Goal: Task Accomplishment & Management: Complete application form

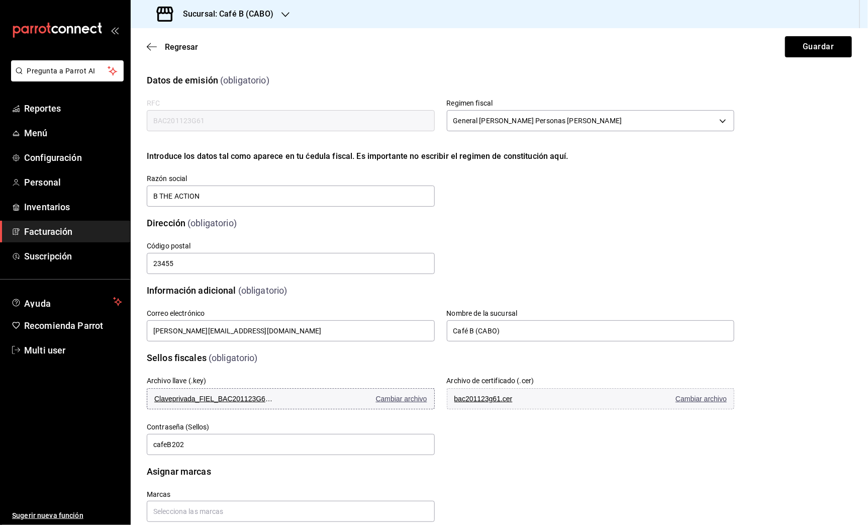
click at [411, 401] on span "Cambiar archivo" at bounding box center [401, 398] width 51 height 8
click at [687, 399] on span "Cambiar archivo" at bounding box center [700, 398] width 51 height 8
click at [793, 47] on button "Guardar" at bounding box center [818, 46] width 67 height 21
click at [172, 49] on span "Regresar" at bounding box center [181, 47] width 33 height 10
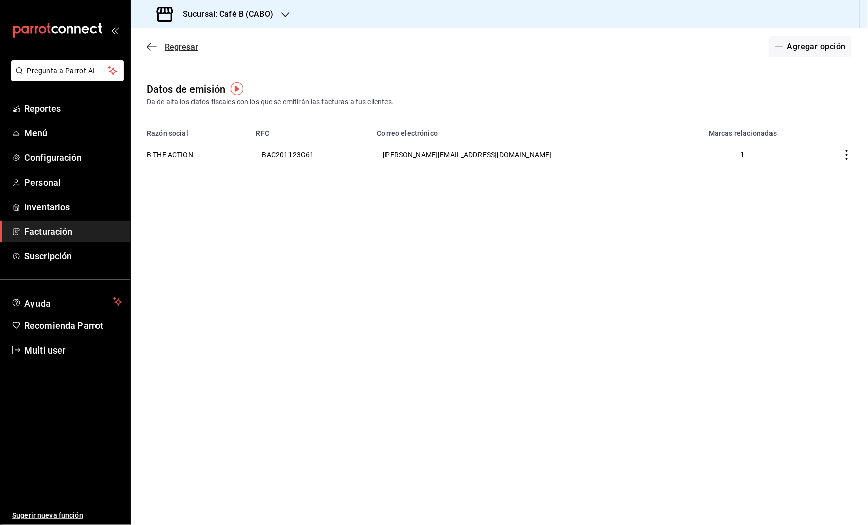
click at [190, 47] on span "Regresar" at bounding box center [181, 47] width 33 height 10
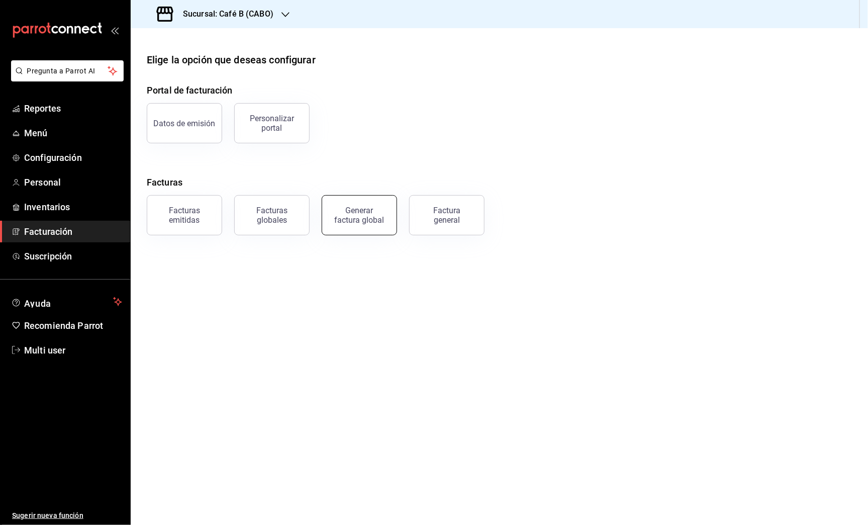
click at [353, 216] on div "Generar factura global" at bounding box center [359, 215] width 50 height 19
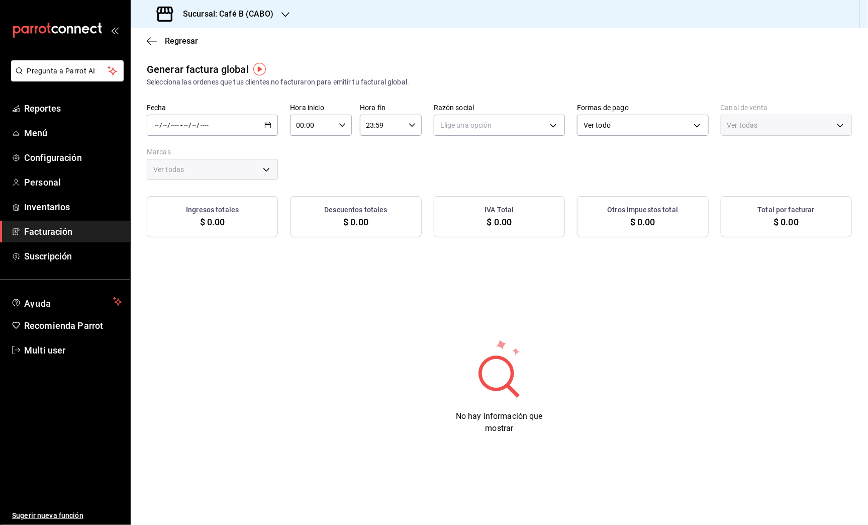
type input "PARROT,UBER_EATS,RAPPI,DIDI_FOOD,ONLINE"
click at [166, 42] on span "Regresar" at bounding box center [181, 41] width 33 height 10
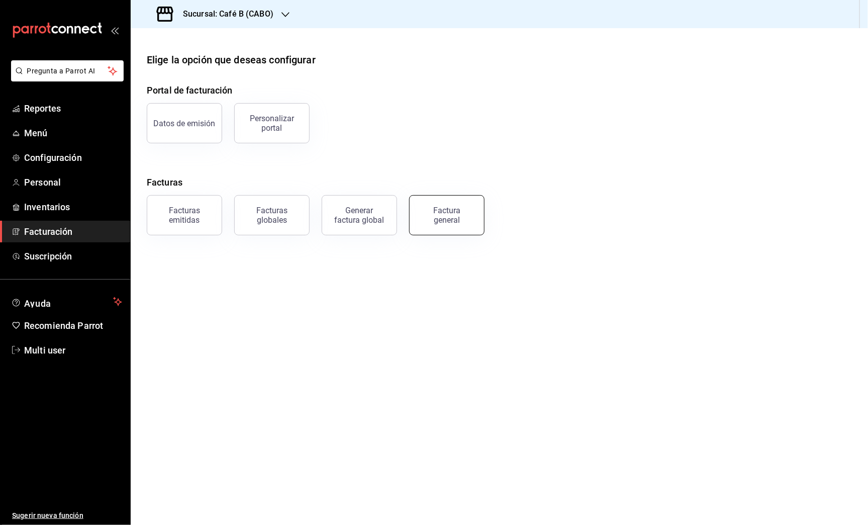
click at [438, 210] on div "Factura general" at bounding box center [447, 215] width 50 height 19
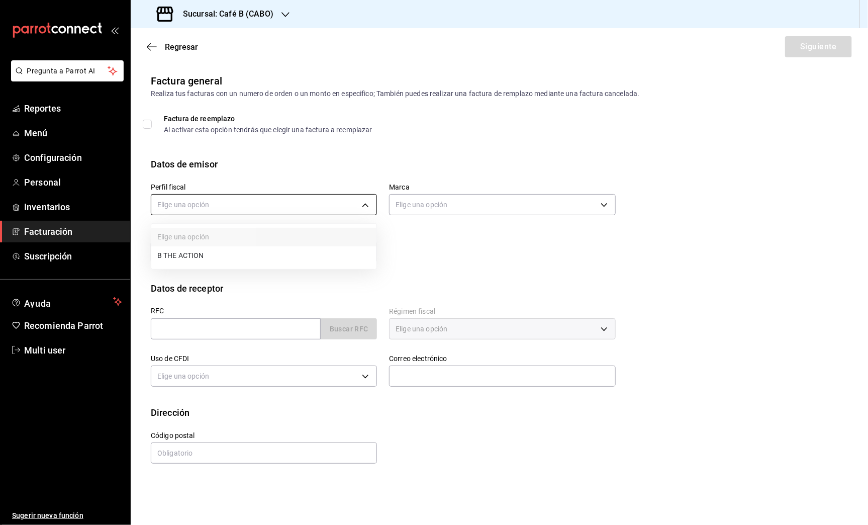
click at [268, 202] on body "Pregunta a Parrot AI Reportes Menú Configuración Personal Inventarios Facturaci…" at bounding box center [434, 262] width 868 height 525
click at [245, 257] on li "B THE ACTION" at bounding box center [263, 255] width 225 height 19
type input "1301dac3-9fad-467a-b940-8e6697a693a7"
type input "0f2c8ccd-135c-4810-ad16-73e1e4ceff4e"
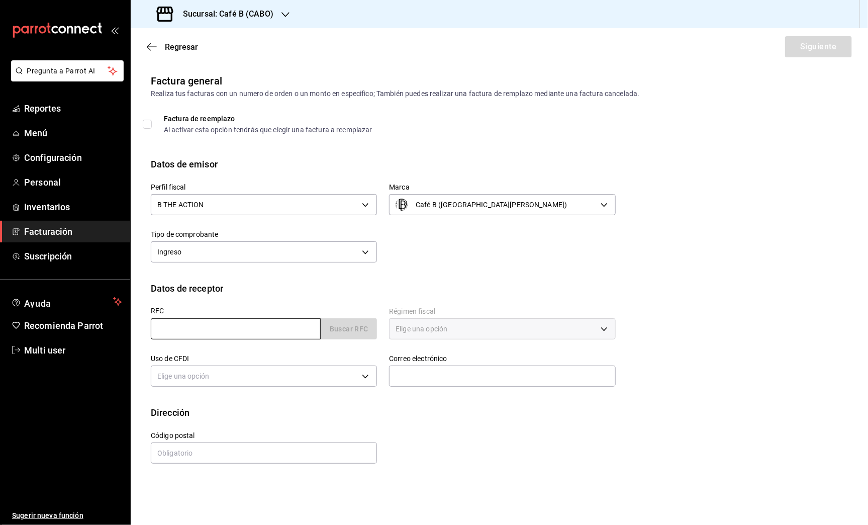
click at [294, 330] on input "text" at bounding box center [236, 328] width 170 height 21
paste input "ORM981026230"
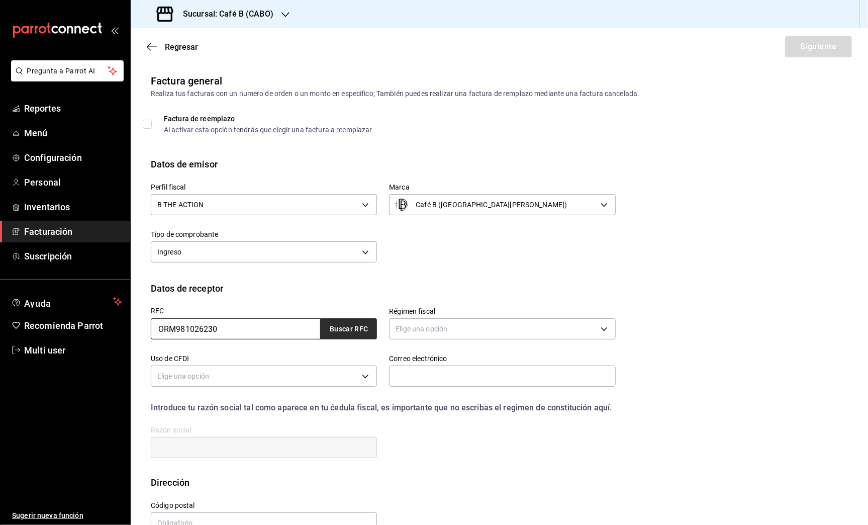
type input "ORM981026230"
click at [362, 330] on button "Buscar RFC" at bounding box center [349, 328] width 56 height 21
click at [446, 331] on body "Pregunta a Parrot AI Reportes Menú Configuración Personal Inventarios Facturaci…" at bounding box center [434, 262] width 868 height 525
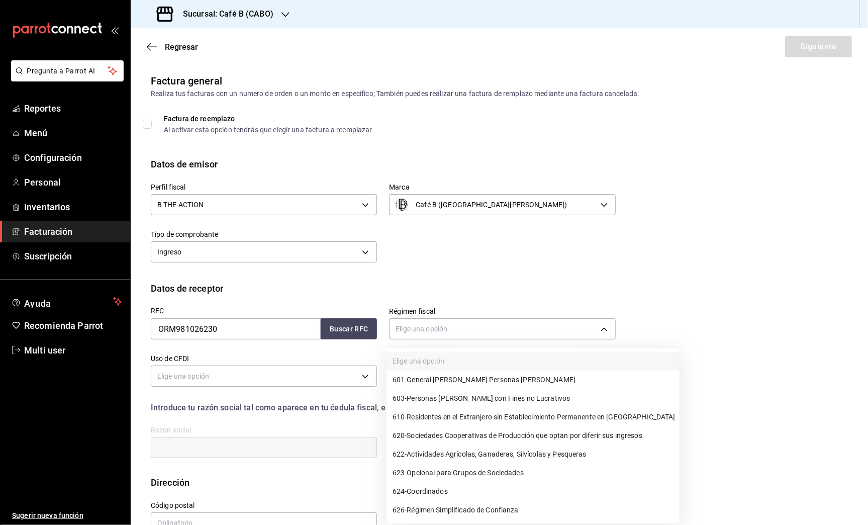
click at [459, 378] on span "601 - General [PERSON_NAME] Personas [PERSON_NAME]" at bounding box center [483, 379] width 183 height 11
type input "601"
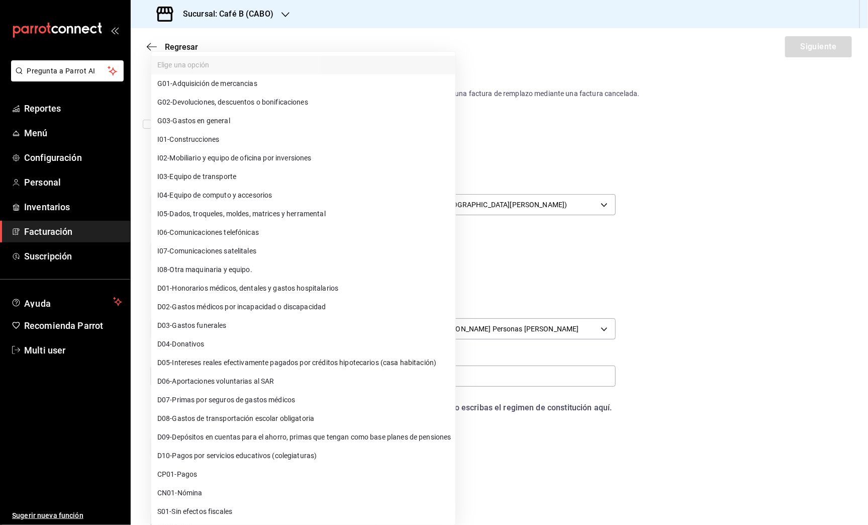
click at [245, 373] on body "Pregunta a Parrot AI Reportes Menú Configuración Personal Inventarios Facturaci…" at bounding box center [434, 262] width 868 height 525
click at [229, 119] on span "G03 - Gastos en general" at bounding box center [193, 121] width 73 height 11
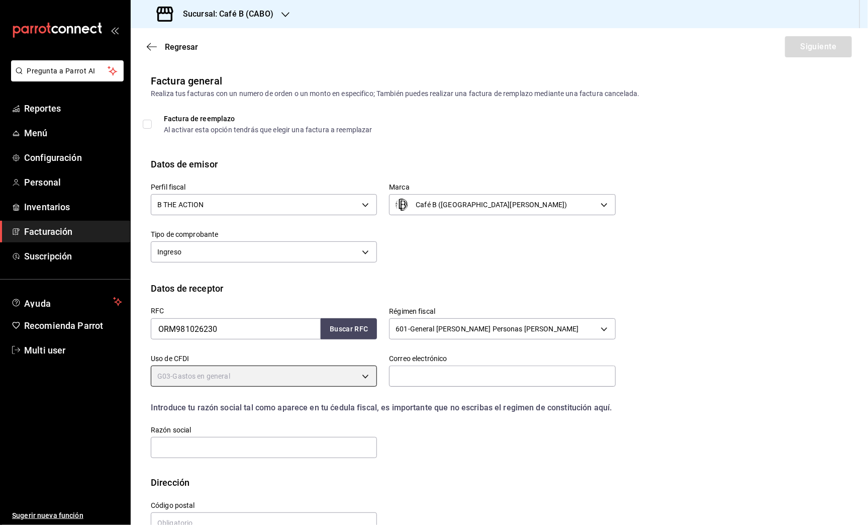
type input "G03"
click at [446, 373] on input "text" at bounding box center [502, 375] width 226 height 21
paste input "[EMAIL_ADDRESS][DOMAIN_NAME]"
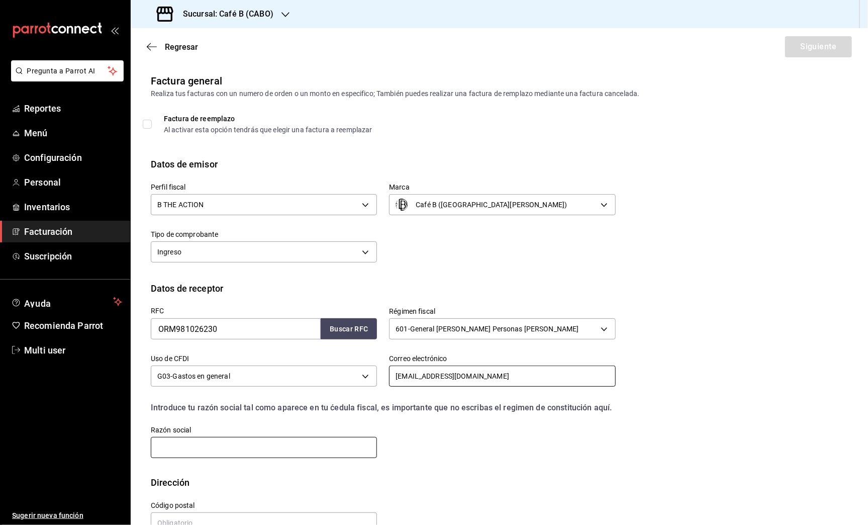
type input "[EMAIL_ADDRESS][DOMAIN_NAME]"
click at [240, 458] on input "text" at bounding box center [264, 447] width 226 height 21
paste input "OFF ROAD [GEOGRAPHIC_DATA]"
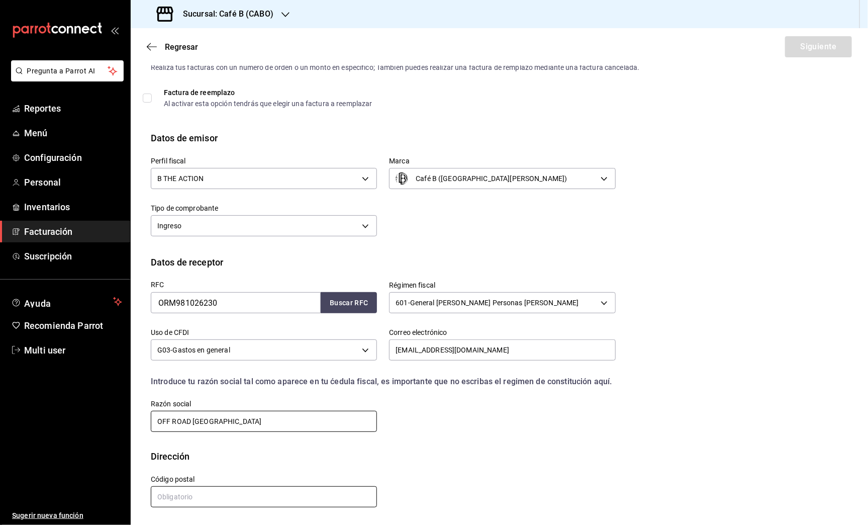
type input "OFF ROAD [GEOGRAPHIC_DATA]"
click at [283, 499] on input "text" at bounding box center [264, 496] width 226 height 21
type input "03100"
click at [800, 49] on button "Siguiente" at bounding box center [818, 46] width 67 height 21
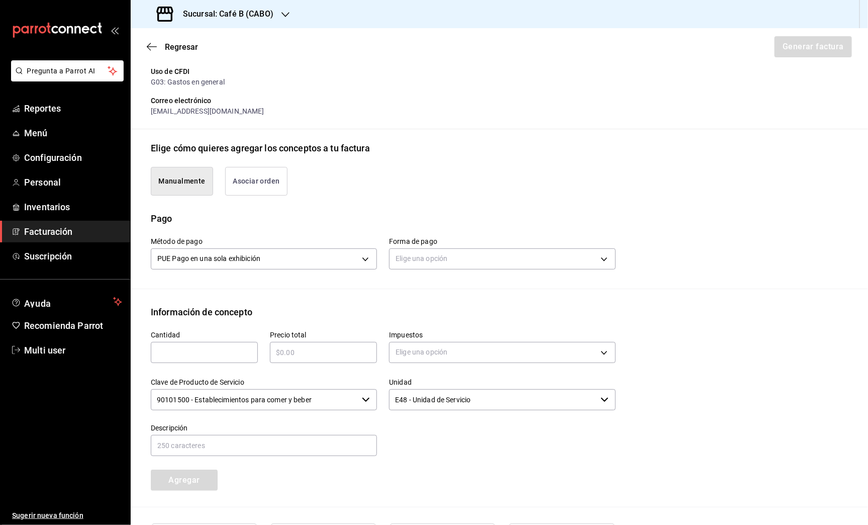
scroll to position [165, 0]
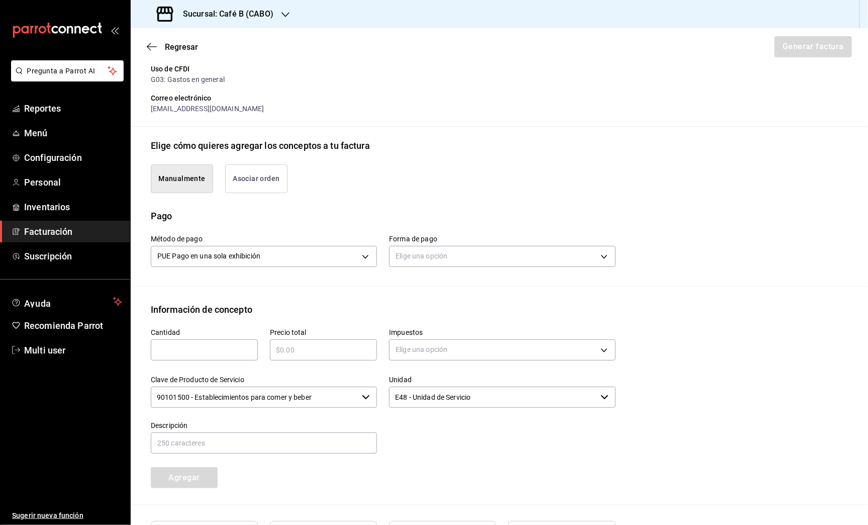
click at [265, 182] on button "Asociar orden" at bounding box center [256, 178] width 62 height 29
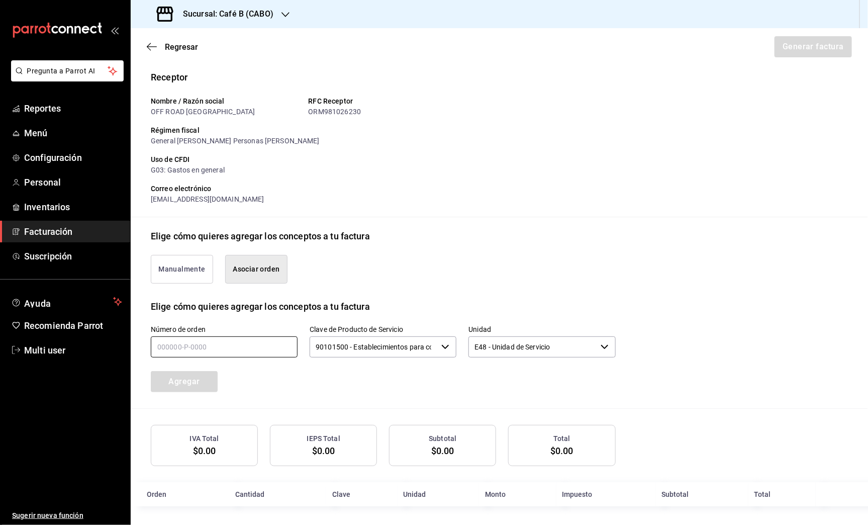
click at [227, 340] on input "text" at bounding box center [224, 346] width 147 height 21
paste input "050825-P-0010"
type input "050825-P-0010"
click at [207, 379] on button "Agregar" at bounding box center [184, 381] width 67 height 21
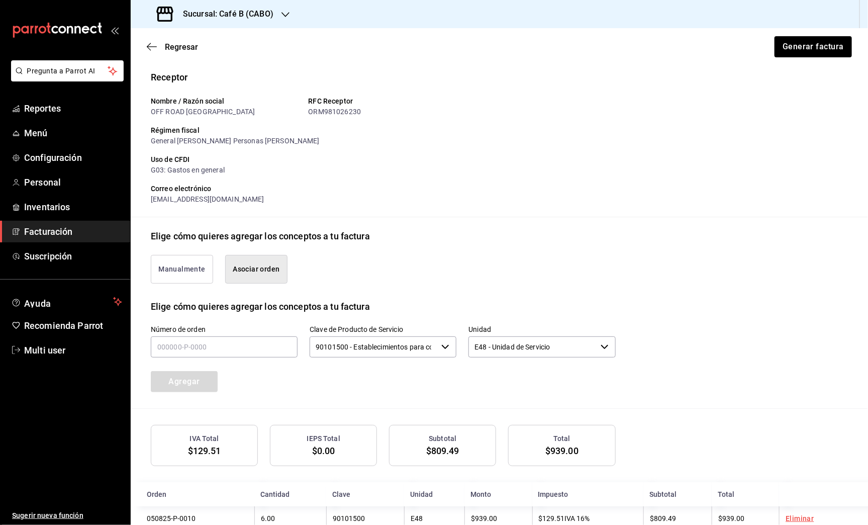
scroll to position [98, 0]
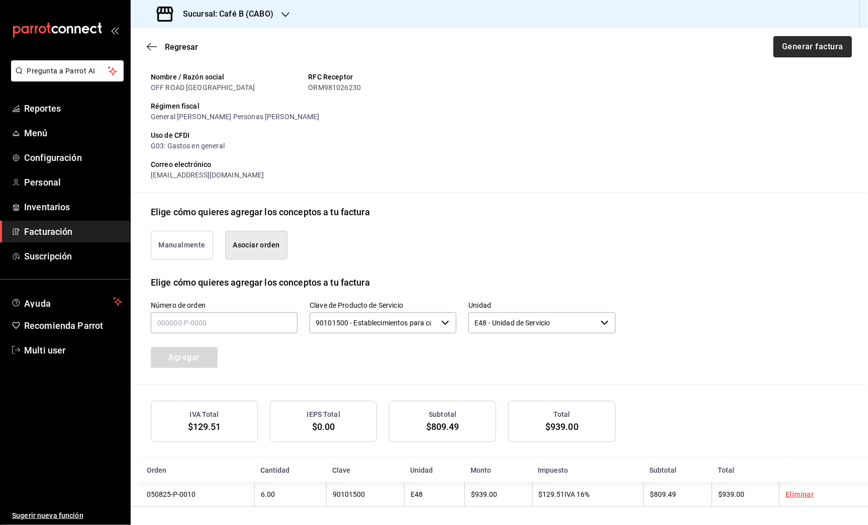
click at [812, 43] on button "Generar factura" at bounding box center [812, 46] width 78 height 21
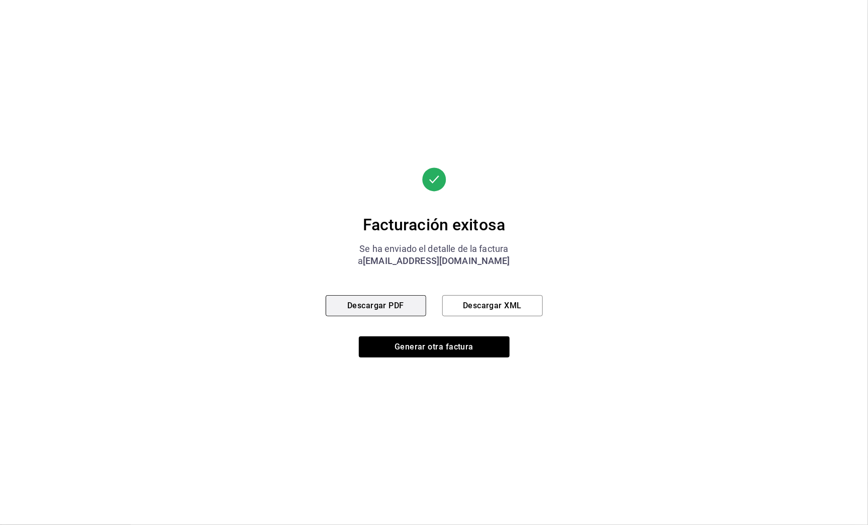
click at [411, 303] on button "Descargar PDF" at bounding box center [376, 305] width 100 height 21
click at [470, 301] on button "Descargar XML" at bounding box center [492, 305] width 100 height 21
click at [493, 302] on button "Descargar XML" at bounding box center [492, 305] width 100 height 21
click at [440, 346] on button "Generar otra factura" at bounding box center [434, 346] width 151 height 21
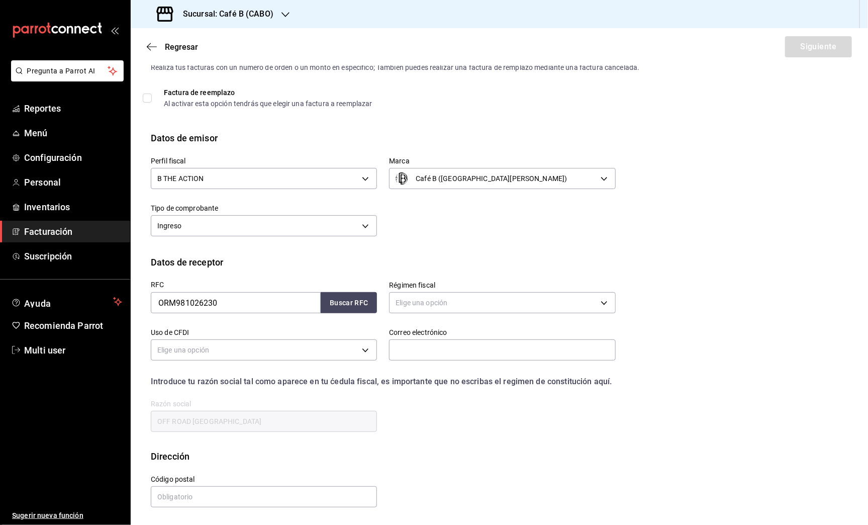
scroll to position [0, 0]
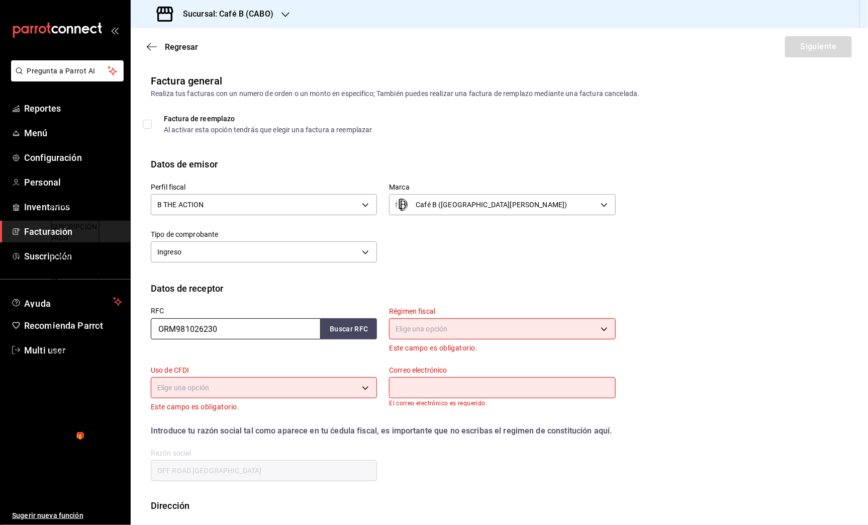
drag, startPoint x: 285, startPoint y: 329, endPoint x: 123, endPoint y: 327, distance: 162.3
click at [123, 327] on body "Pregunta a Parrot AI Reportes Menú Configuración Personal Inventarios Facturaci…" at bounding box center [434, 262] width 868 height 525
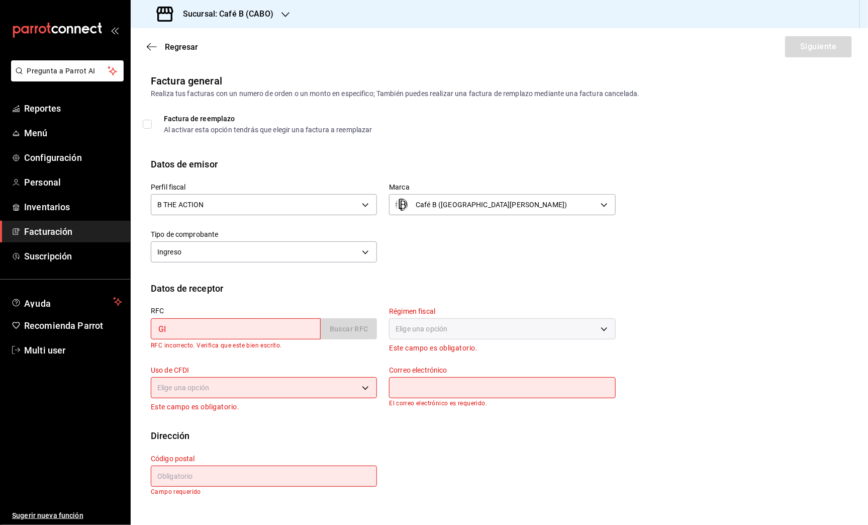
type input "GICR831104LBA"
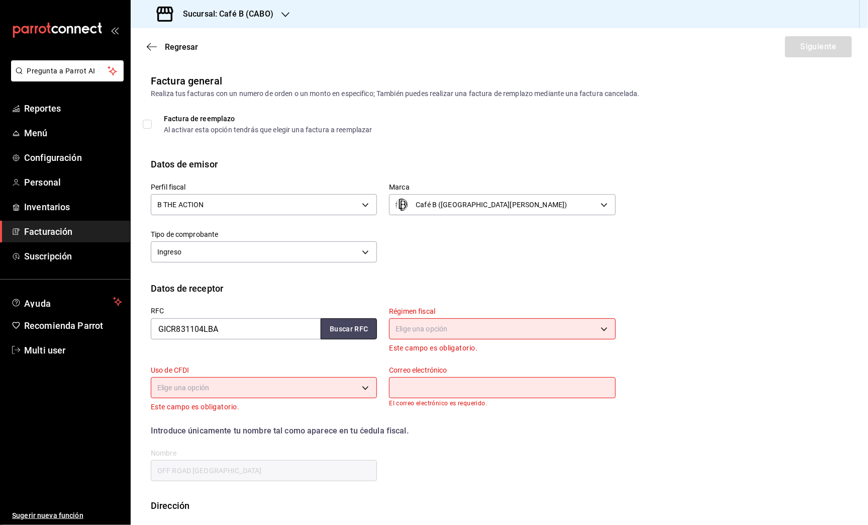
click at [339, 332] on button "Buscar RFC" at bounding box center [349, 328] width 56 height 21
click at [508, 334] on body "Pregunta a Parrot AI Reportes Menú Configuración Personal Inventarios Facturaci…" at bounding box center [434, 262] width 868 height 525
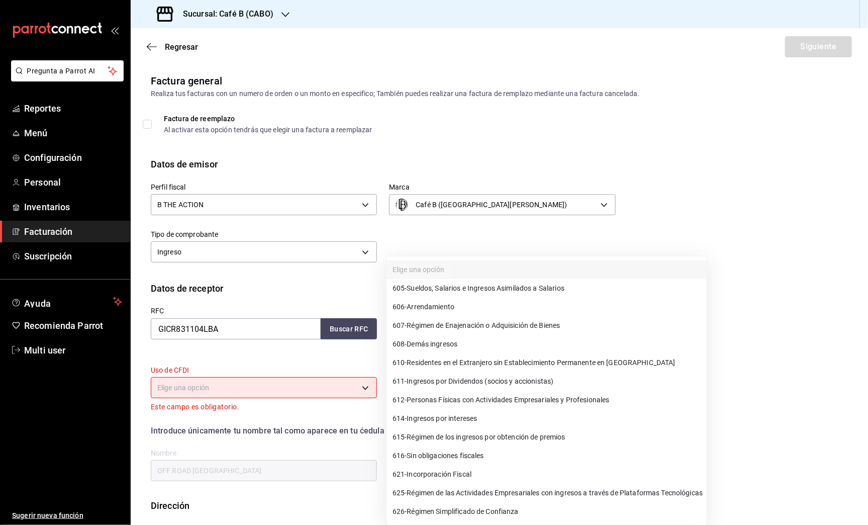
click at [550, 397] on span "612 - Personas Físicas con Actividades Empresariales y Profesionales" at bounding box center [500, 399] width 217 height 11
type input "612"
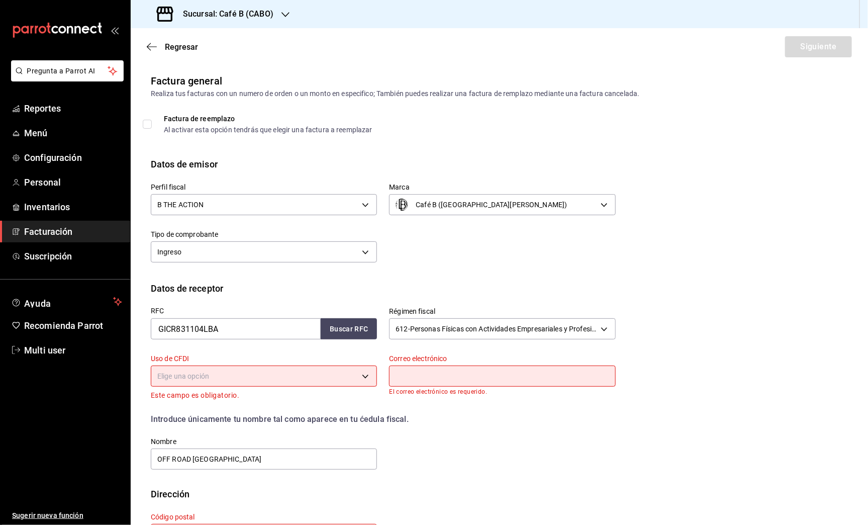
click at [307, 382] on body "Pregunta a Parrot AI Reportes Menú Configuración Personal Inventarios Facturaci…" at bounding box center [434, 262] width 868 height 525
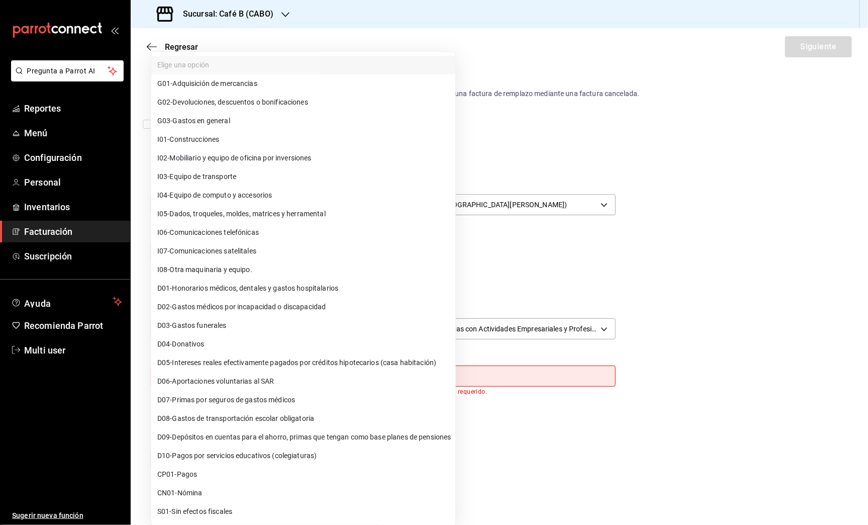
click at [276, 123] on li "G03 - Gastos en general" at bounding box center [303, 121] width 304 height 19
type input "G03"
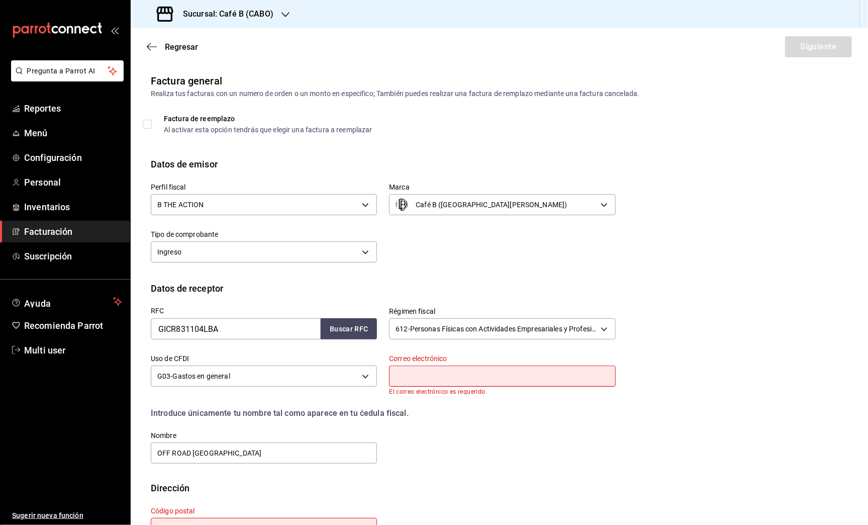
click at [484, 366] on input "text" at bounding box center [502, 375] width 226 height 21
paste input "[EMAIL_ADDRESS][DOMAIN_NAME]"
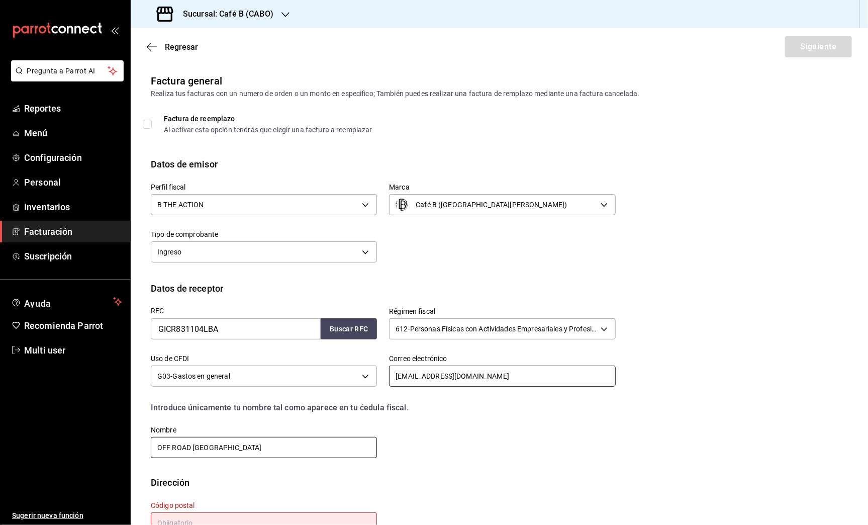
scroll to position [33, 0]
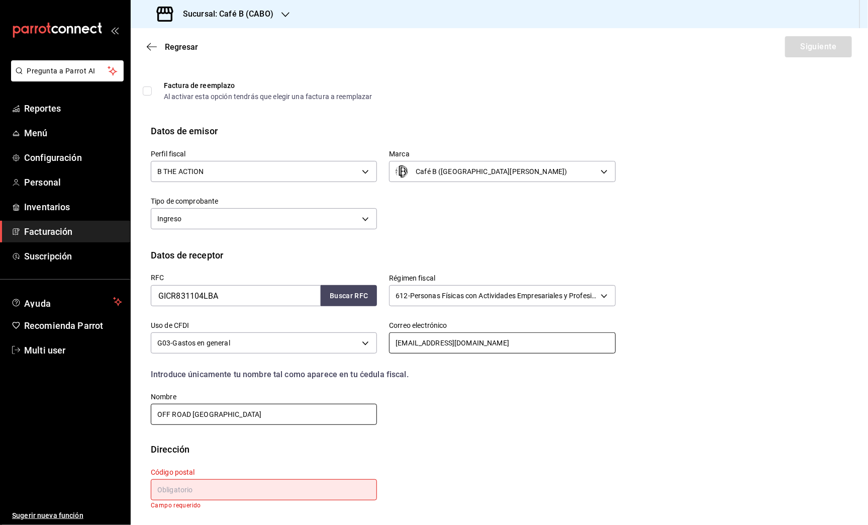
type input "[EMAIL_ADDRESS][DOMAIN_NAME]"
drag, startPoint x: 243, startPoint y: 416, endPoint x: 145, endPoint y: 398, distance: 99.5
click at [145, 398] on div "Nombre OFF ROAD [GEOGRAPHIC_DATA]" at bounding box center [258, 403] width 238 height 46
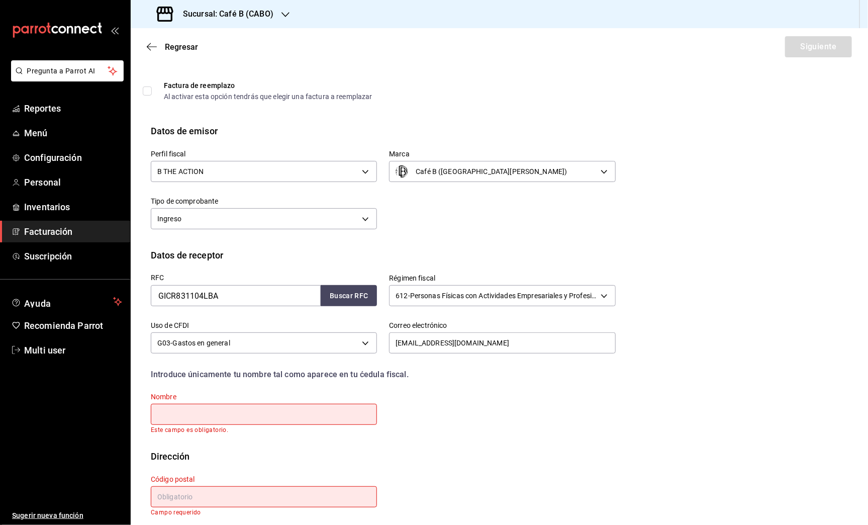
paste input "[PERSON_NAME]"
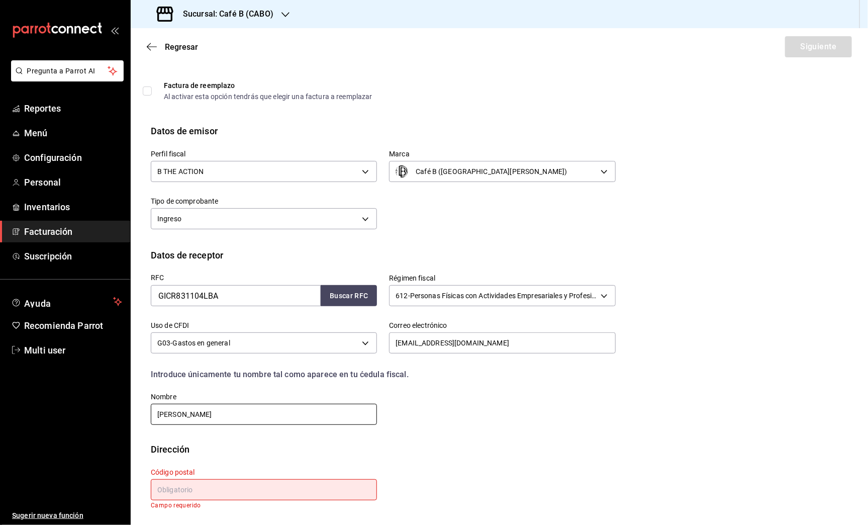
type input "[PERSON_NAME]"
click at [244, 489] on input "text" at bounding box center [264, 489] width 226 height 21
click at [195, 495] on input "text" at bounding box center [264, 489] width 226 height 21
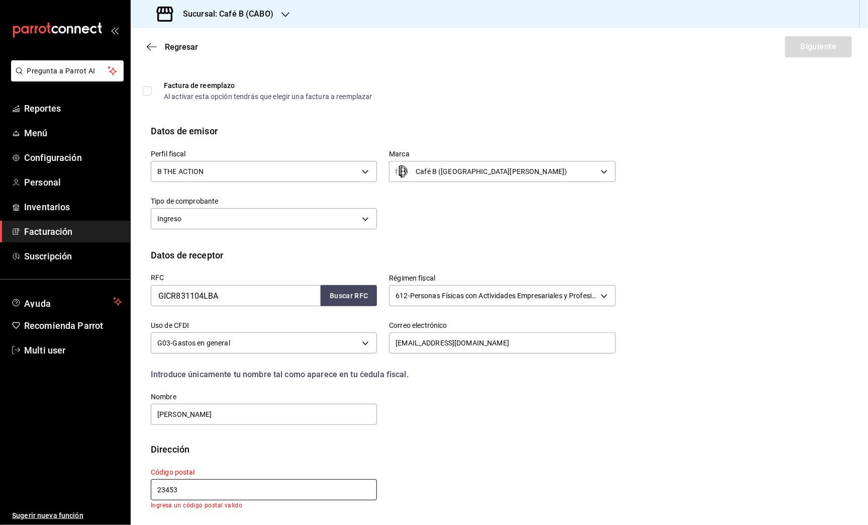
scroll to position [26, 0]
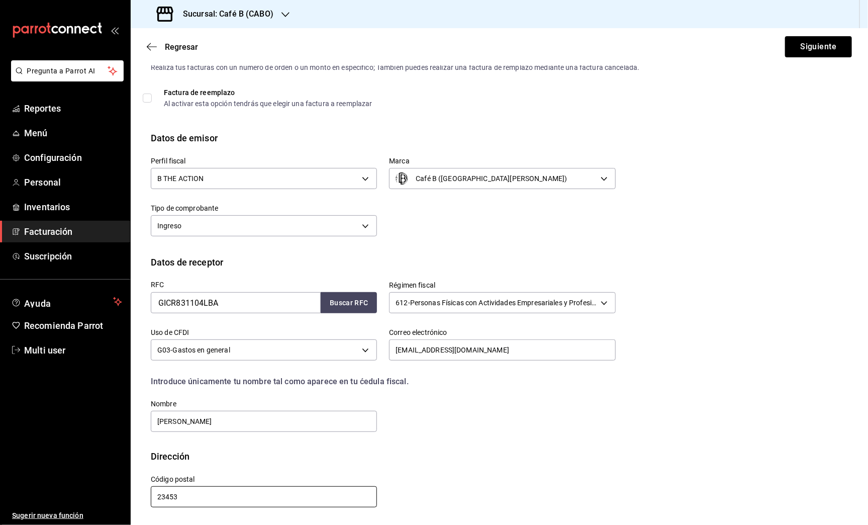
type input "23453"
click at [386, 463] on div "Calle # exterior # interior Código postal 23453 Estado ​ Municipio ​ [GEOGRAPHI…" at bounding box center [377, 486] width 477 height 46
click at [826, 45] on button "Siguiente" at bounding box center [818, 46] width 67 height 21
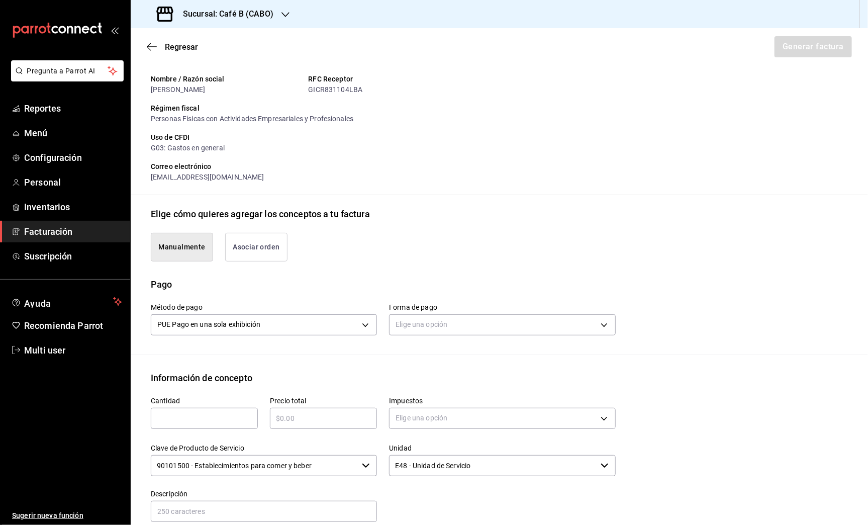
scroll to position [98, 0]
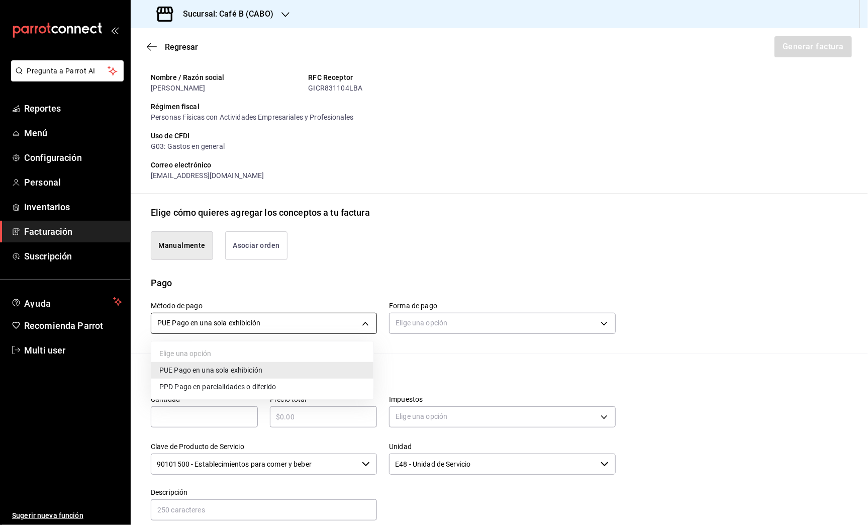
click at [361, 322] on body "Pregunta a Parrot AI Reportes Menú Configuración Personal Inventarios Facturaci…" at bounding box center [434, 262] width 868 height 525
click at [352, 367] on li "PUE Pago en una sola exhibición" at bounding box center [262, 370] width 222 height 17
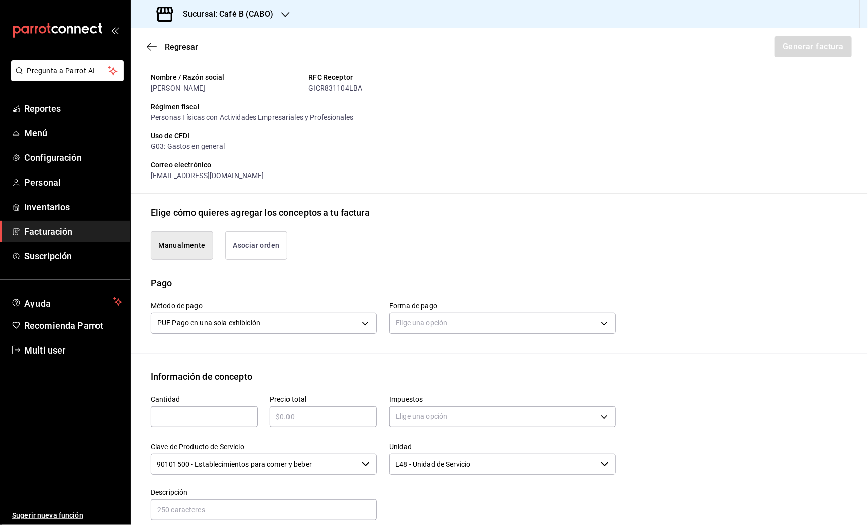
click at [264, 241] on button "Asociar orden" at bounding box center [256, 245] width 62 height 29
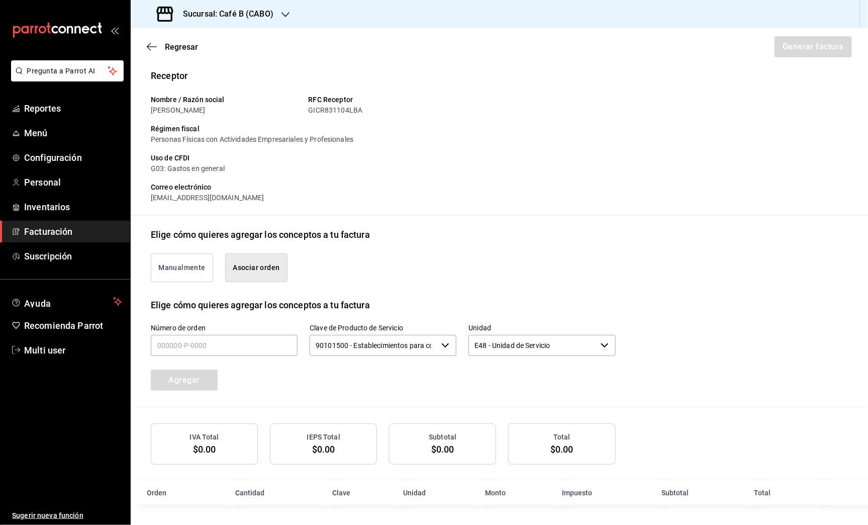
scroll to position [74, 0]
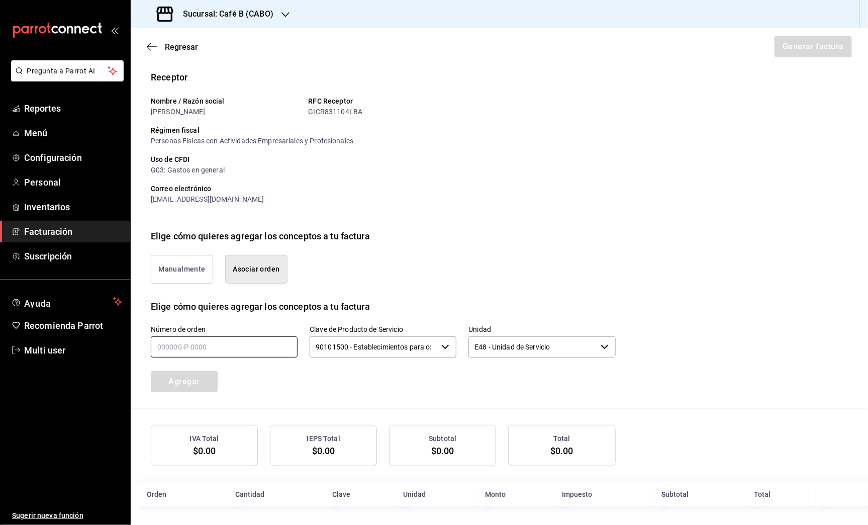
click at [202, 352] on input "text" at bounding box center [224, 346] width 147 height 21
paste input "040825-P-0027"
type input "040825-P-0027"
click at [215, 381] on button "Agregar" at bounding box center [184, 381] width 67 height 21
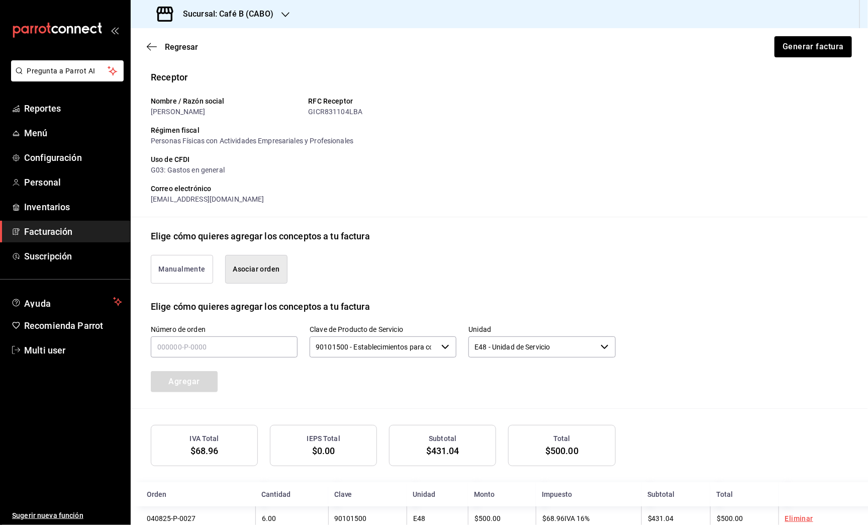
scroll to position [98, 0]
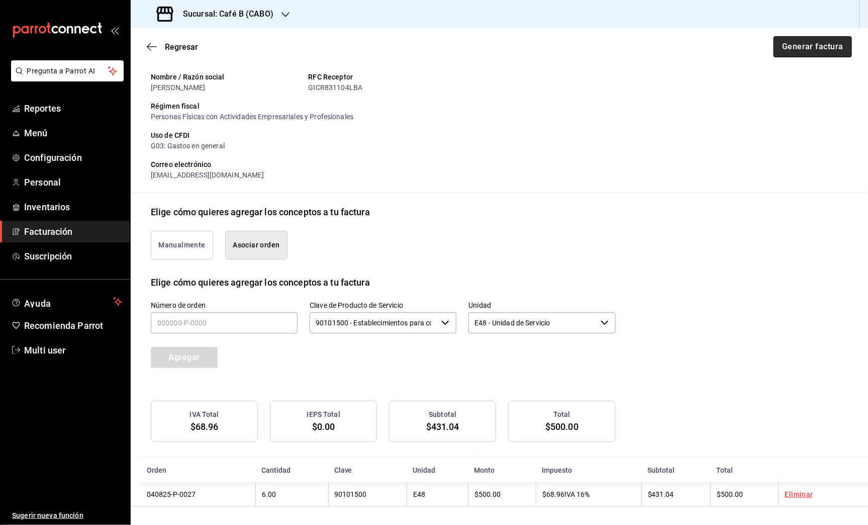
click at [813, 50] on button "Generar factura" at bounding box center [812, 46] width 78 height 21
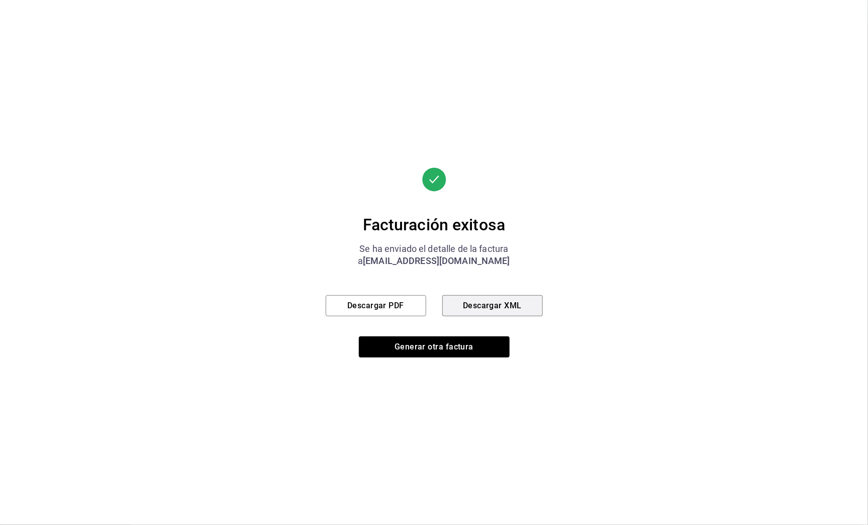
click at [506, 297] on button "Descargar XML" at bounding box center [492, 305] width 100 height 21
click at [387, 309] on button "Descargar PDF" at bounding box center [376, 305] width 100 height 21
